Goal: Entertainment & Leisure: Consume media (video, audio)

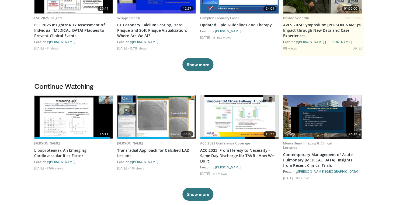
scroll to position [111, 0]
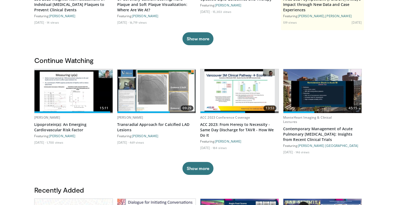
click at [60, 92] on img at bounding box center [73, 91] width 78 height 42
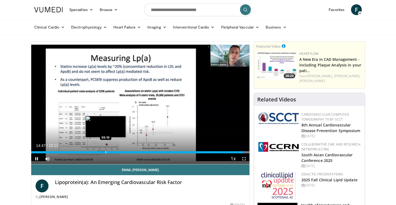
click at [106, 152] on div "Progress Bar" at bounding box center [106, 152] width 1 height 2
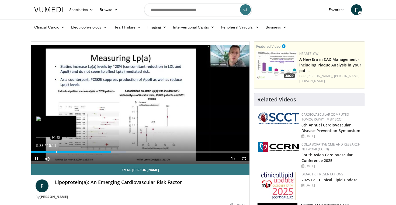
click at [54, 151] on div "Loaded : 43.54% 05:33 01:43" at bounding box center [140, 150] width 218 height 5
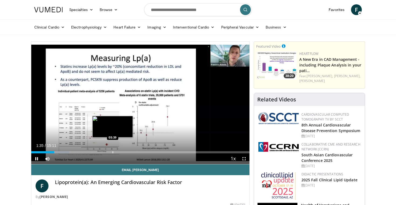
click at [113, 152] on div "Progress Bar" at bounding box center [113, 152] width 1 height 2
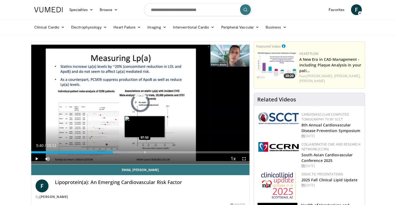
click at [148, 151] on div "Loaded : 44.63% 08:08 07:53" at bounding box center [140, 152] width 218 height 2
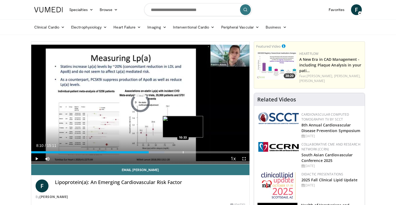
click at [183, 152] on div "Progress Bar" at bounding box center [183, 152] width 1 height 2
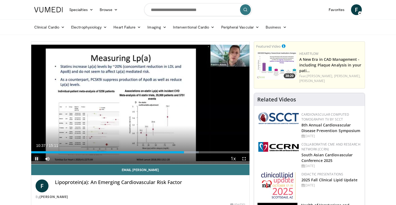
click at [36, 158] on span "Video Player" at bounding box center [36, 159] width 11 height 11
